Goal: Information Seeking & Learning: Learn about a topic

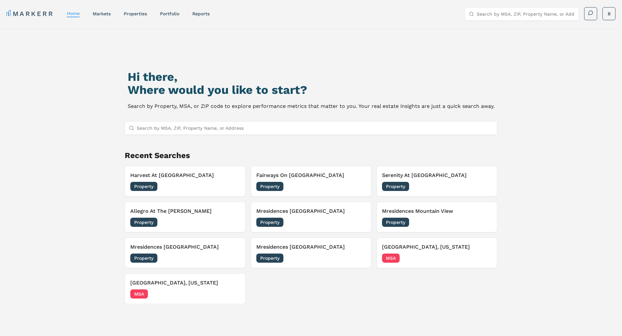
click at [195, 126] on input "Search by MSA, ZIP, Property Name, or Address" at bounding box center [315, 128] width 356 height 13
type input "a"
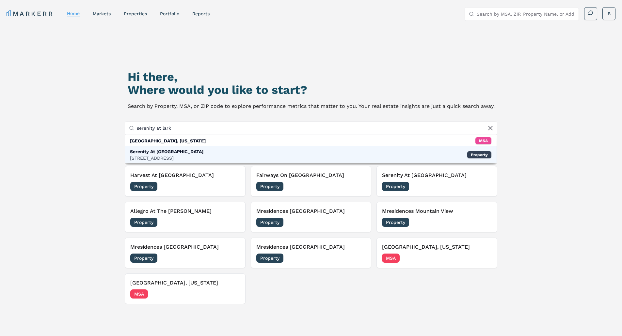
type input "serenity at lark"
click at [166, 153] on div "Serenity At Larkspur" at bounding box center [166, 151] width 73 height 7
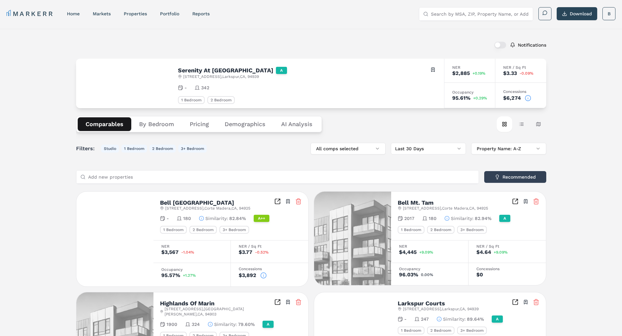
click at [239, 122] on button "Demographics" at bounding box center [245, 124] width 56 height 14
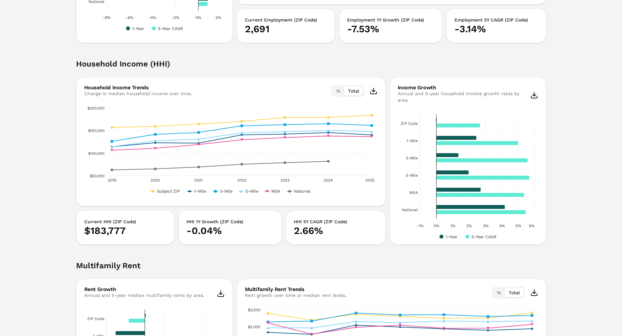
scroll to position [879, 0]
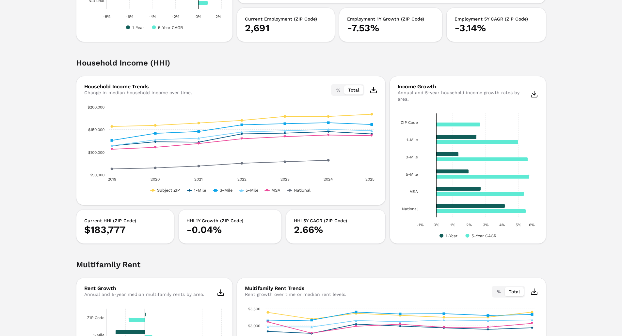
click at [525, 64] on h2 "Household Income (HHI)" at bounding box center [311, 67] width 470 height 18
